Goal: Find specific page/section: Find specific page/section

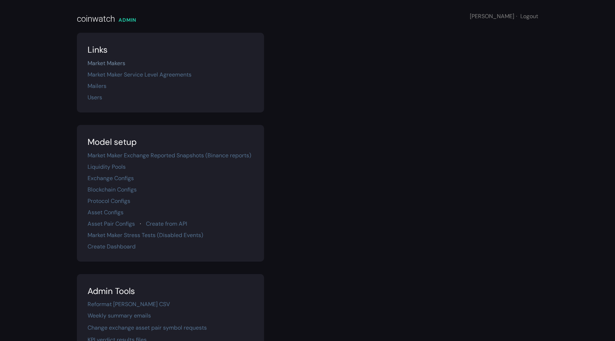
click at [97, 62] on link "Market Makers" at bounding box center [106, 62] width 38 height 7
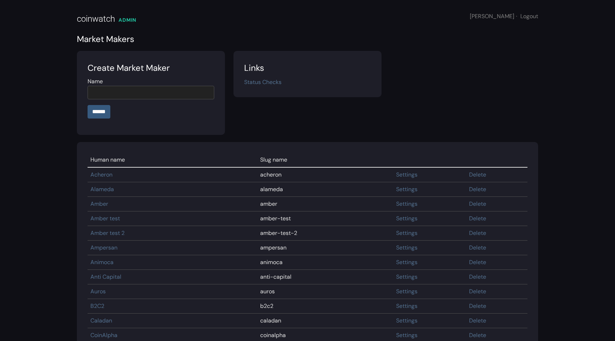
scroll to position [573, 0]
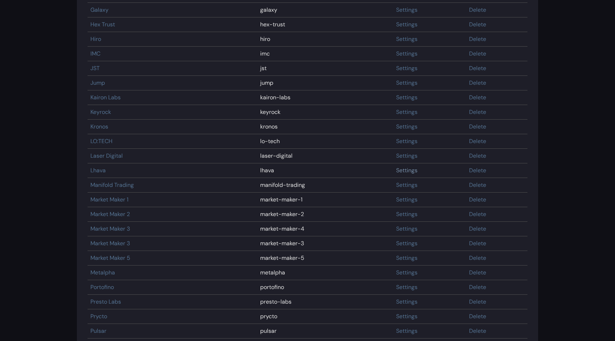
click at [396, 173] on link "Settings" at bounding box center [406, 169] width 21 height 7
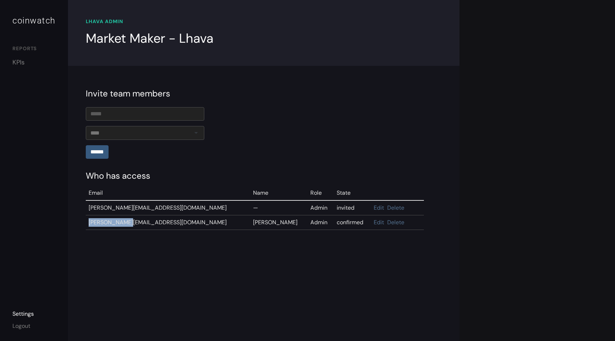
drag, startPoint x: 127, startPoint y: 218, endPoint x: 86, endPoint y: 219, distance: 40.6
click at [86, 219] on td "john@lhava.io" at bounding box center [168, 222] width 164 height 15
copy td "john@lhava.io"
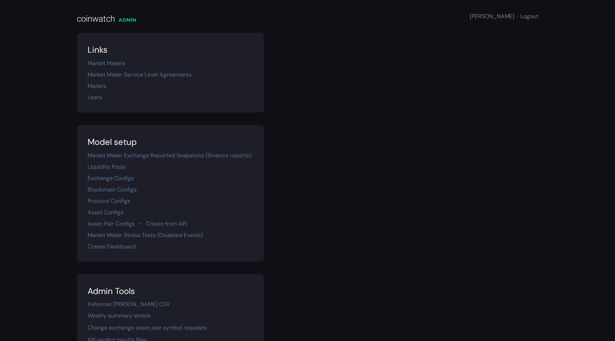
click at [135, 70] on div "Market Maker Service Level Agreements" at bounding box center [170, 74] width 166 height 9
click at [131, 77] on link "Market Maker Service Level Agreements" at bounding box center [139, 74] width 104 height 7
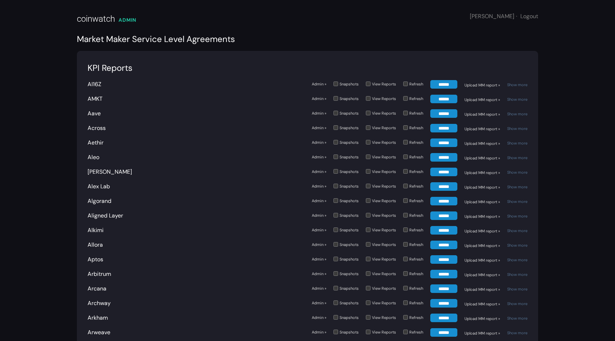
scroll to position [1282, 0]
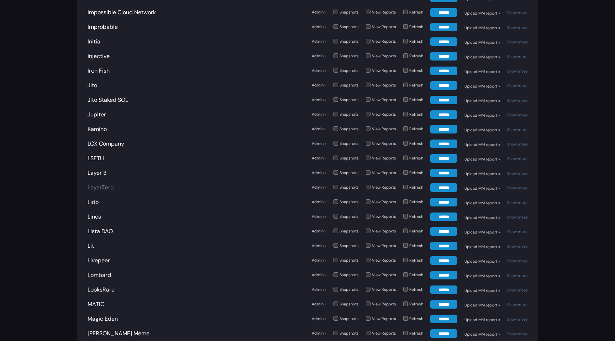
click at [105, 184] on link "LayerZero" at bounding box center [100, 187] width 26 height 7
